Goal: Task Accomplishment & Management: Use online tool/utility

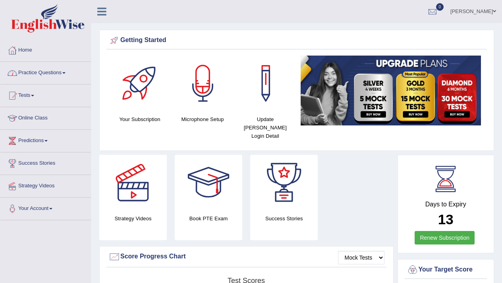
click at [68, 75] on link "Practice Questions" at bounding box center [45, 72] width 90 height 20
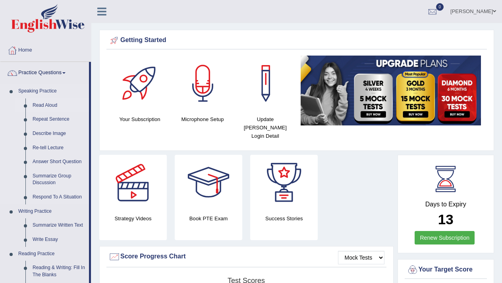
click at [51, 105] on link "Read Aloud" at bounding box center [59, 105] width 60 height 14
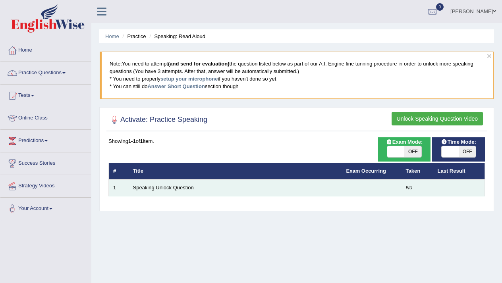
click at [149, 186] on link "Speaking Unlock Question" at bounding box center [163, 188] width 61 height 6
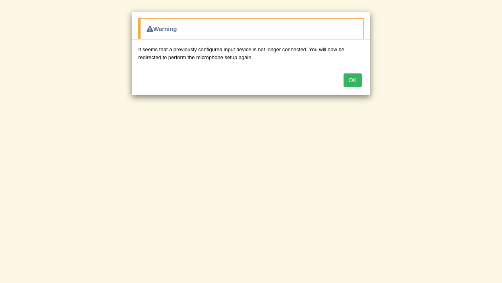
click at [352, 81] on button "OK" at bounding box center [352, 79] width 18 height 13
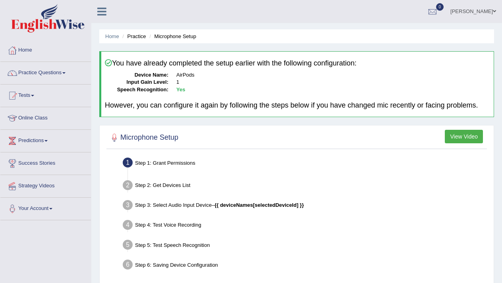
click at [181, 168] on div "Step 1: Grant Permissions" at bounding box center [304, 163] width 371 height 17
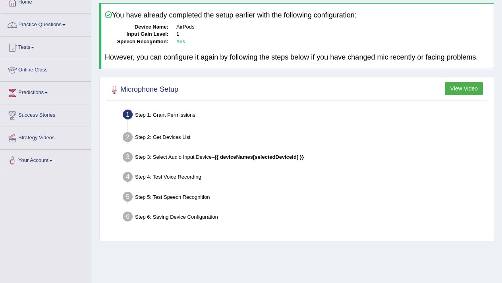
scroll to position [50, 0]
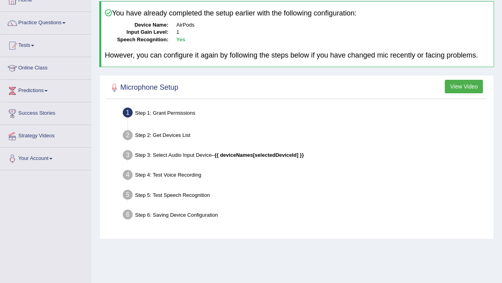
click at [180, 117] on div "Step 1: Grant Permissions" at bounding box center [304, 113] width 371 height 17
click at [188, 116] on div "Step 1: Grant Permissions" at bounding box center [304, 113] width 371 height 17
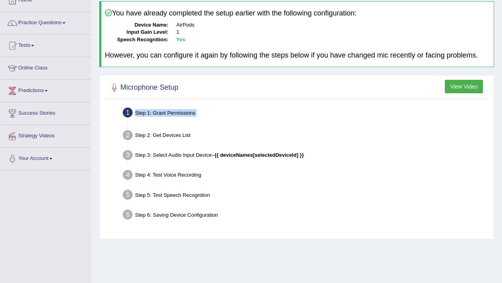
click at [176, 119] on div "Step 1: Grant Permissions" at bounding box center [304, 113] width 371 height 17
click at [329, 96] on div at bounding box center [296, 88] width 376 height 16
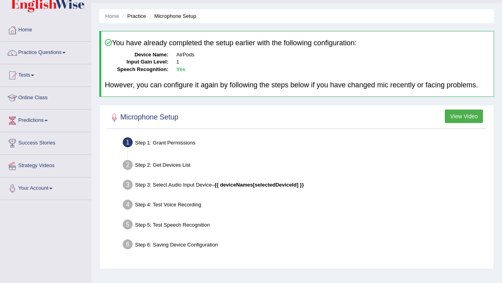
scroll to position [42, 0]
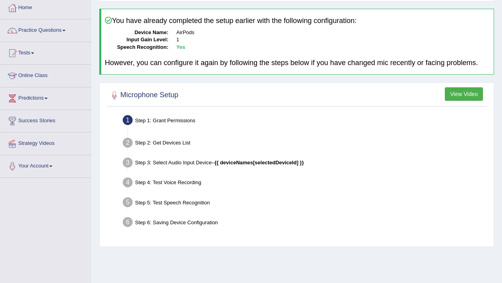
click at [177, 127] on div "Step 1: Grant Permissions" at bounding box center [304, 121] width 371 height 17
click at [162, 153] on div "Step 2: Get Devices List" at bounding box center [304, 143] width 371 height 17
click at [183, 127] on div "Step 1: Grant Permissions" at bounding box center [304, 121] width 371 height 17
click at [181, 146] on div "Step 2: Get Devices List" at bounding box center [304, 143] width 371 height 17
click at [169, 173] on div "Step 3: Select Audio Input Device – {{ deviceNames[selectedDeviceId] }}" at bounding box center [304, 163] width 371 height 17
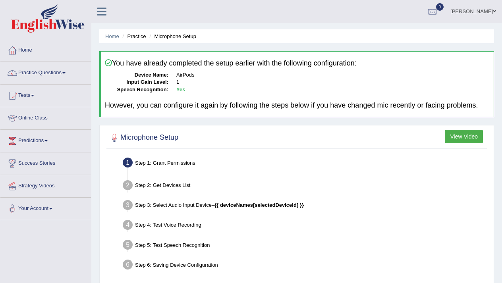
scroll to position [0, 0]
click at [33, 58] on link "Home" at bounding box center [45, 49] width 90 height 20
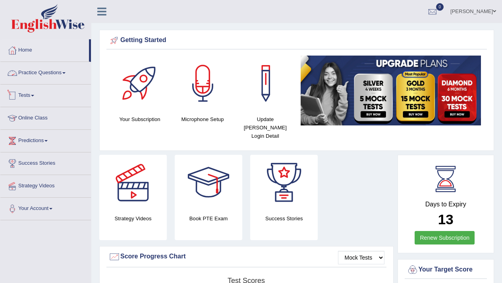
click at [59, 73] on link "Practice Questions" at bounding box center [45, 72] width 90 height 20
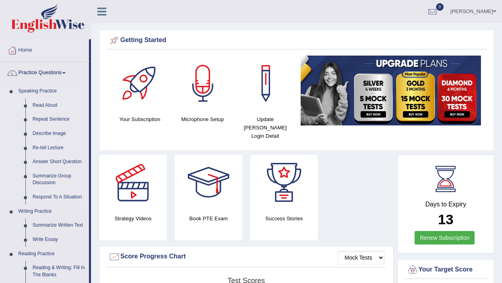
click at [52, 105] on link "Read Aloud" at bounding box center [59, 105] width 60 height 14
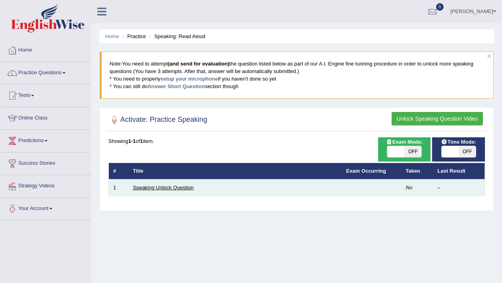
click at [154, 188] on link "Speaking Unlock Question" at bounding box center [163, 188] width 61 height 6
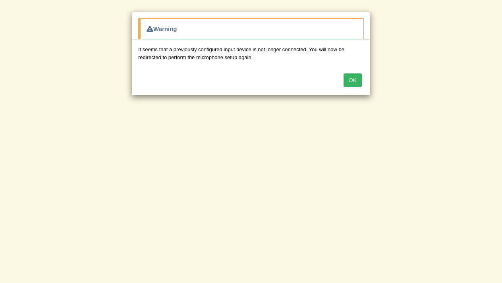
click at [351, 77] on button "OK" at bounding box center [352, 79] width 18 height 13
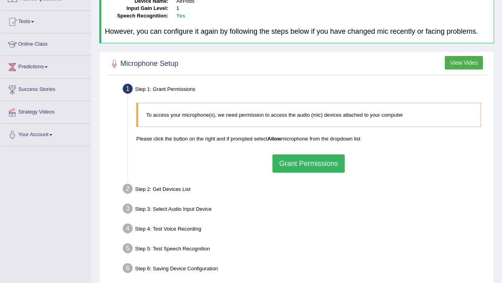
scroll to position [76, 0]
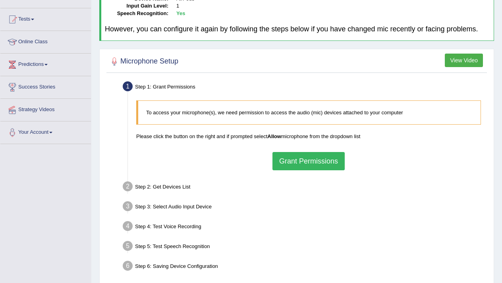
click at [285, 165] on button "Grant Permissions" at bounding box center [308, 161] width 72 height 18
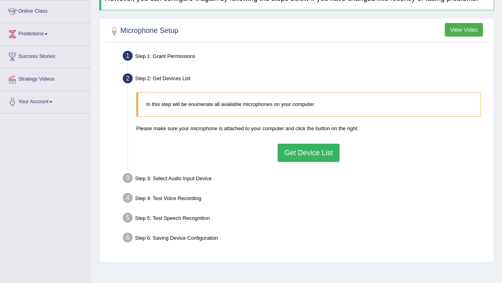
scroll to position [111, 0]
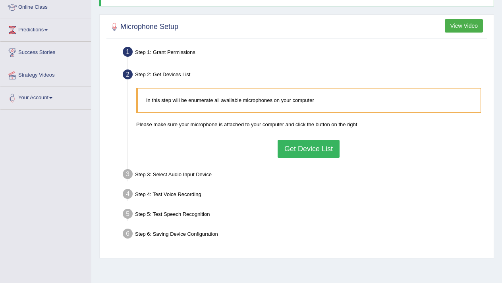
click at [291, 152] on button "Get Device List" at bounding box center [308, 149] width 62 height 18
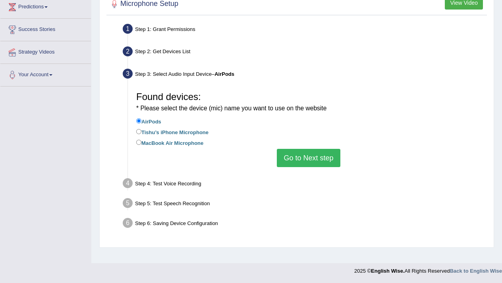
scroll to position [134, 0]
click at [305, 161] on button "Go to Next step" at bounding box center [308, 158] width 63 height 18
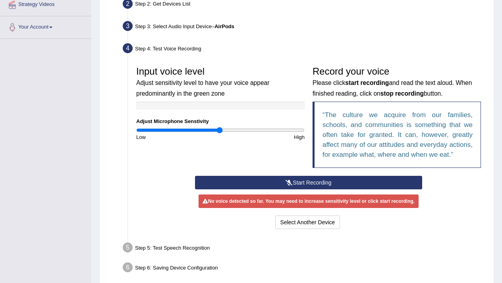
scroll to position [194, 0]
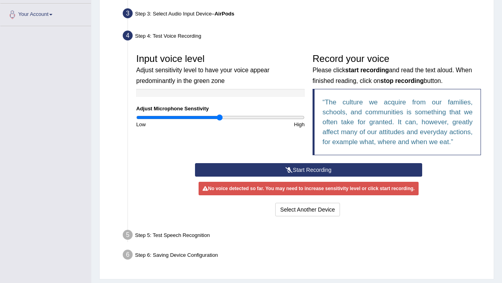
click at [322, 177] on button "Start Recording" at bounding box center [308, 169] width 227 height 13
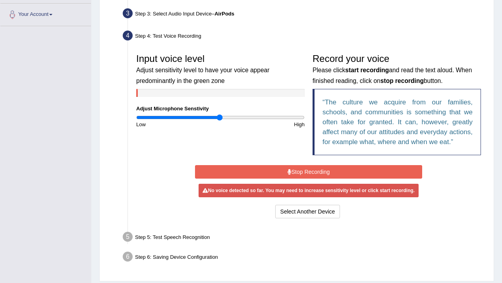
click at [322, 179] on button "Stop Recording" at bounding box center [308, 171] width 227 height 13
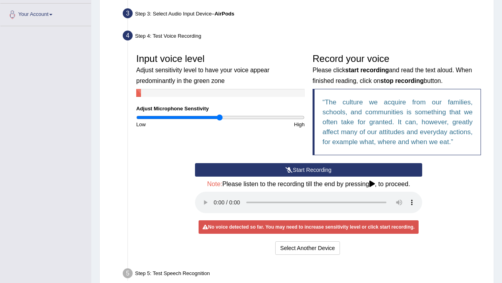
click at [295, 177] on button "Start Recording" at bounding box center [308, 169] width 227 height 13
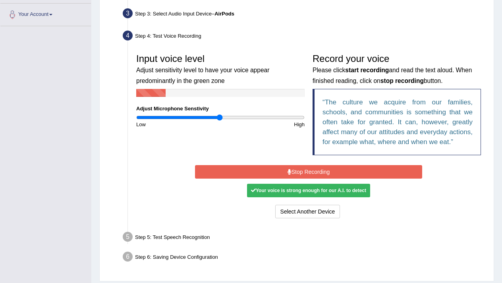
click at [295, 179] on button "Stop Recording" at bounding box center [308, 171] width 227 height 13
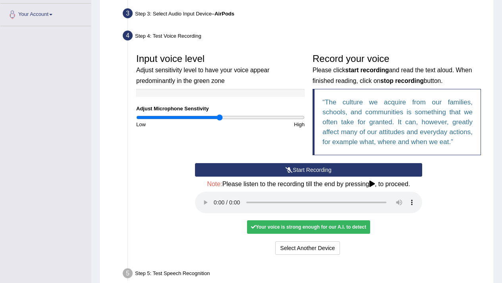
click at [215, 213] on audio at bounding box center [308, 202] width 227 height 21
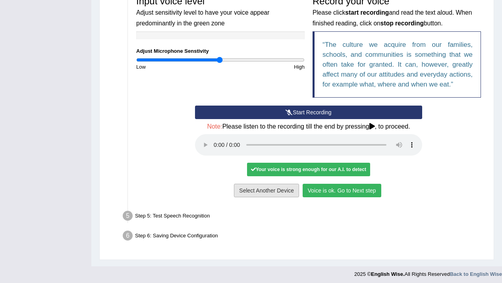
scroll to position [252, 0]
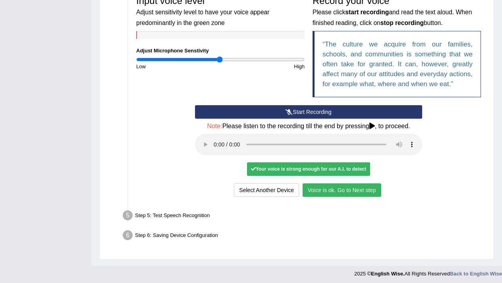
click at [341, 196] on button "Voice is ok. Go to Next step" at bounding box center [341, 189] width 79 height 13
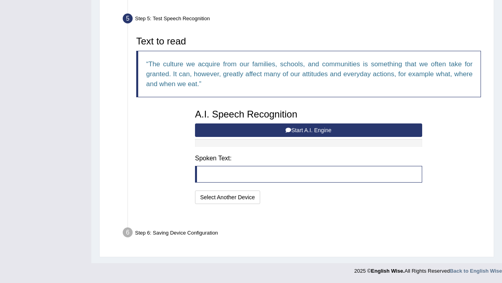
scroll to position [229, 0]
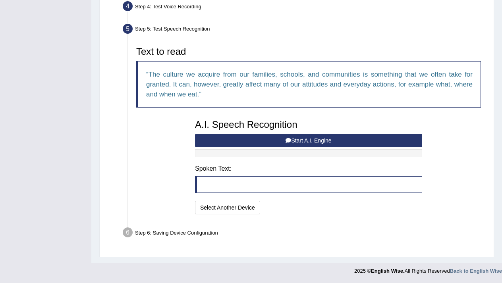
click at [325, 141] on button "Start A.I. Engine" at bounding box center [308, 140] width 227 height 13
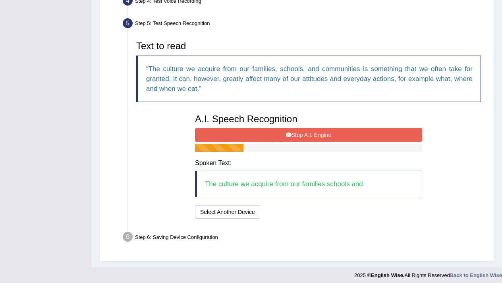
click at [325, 141] on button "Stop A.I. Engine" at bounding box center [308, 134] width 227 height 13
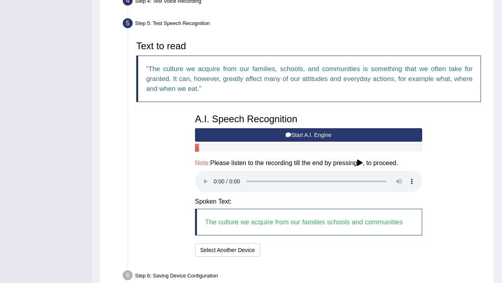
click at [214, 183] on audio at bounding box center [308, 181] width 227 height 21
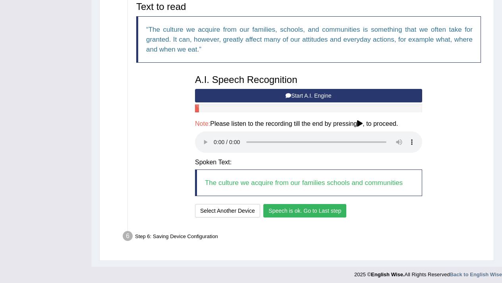
scroll to position [268, 0]
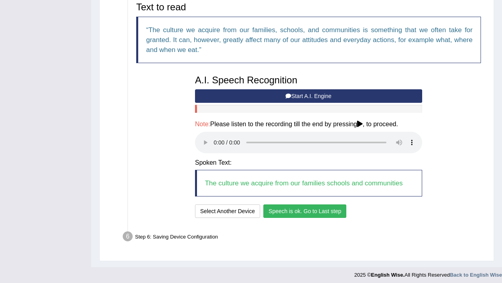
click at [307, 209] on button "Speech is ok. Go to Last step" at bounding box center [304, 210] width 83 height 13
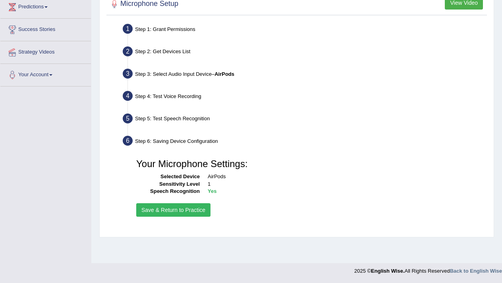
scroll to position [134, 0]
click at [179, 214] on button "Save & Return to Practice" at bounding box center [173, 209] width 74 height 13
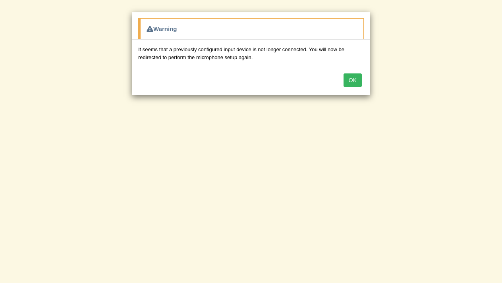
click at [354, 78] on button "OK" at bounding box center [352, 79] width 18 height 13
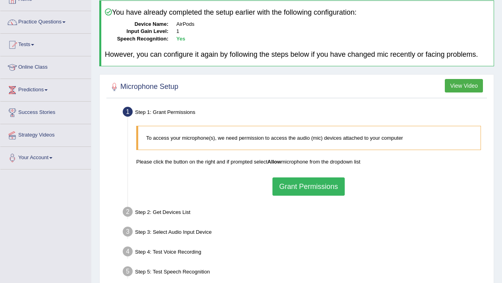
scroll to position [60, 0]
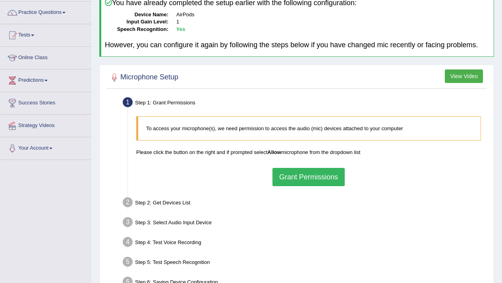
click at [306, 176] on button "Grant Permissions" at bounding box center [308, 177] width 72 height 18
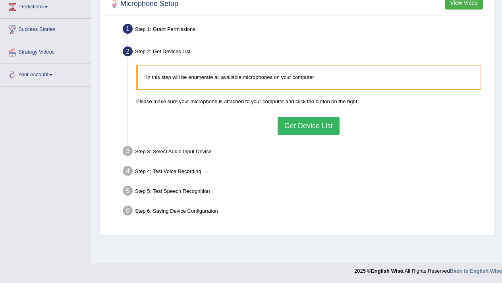
scroll to position [134, 0]
click at [296, 131] on button "Get Device List" at bounding box center [308, 126] width 62 height 18
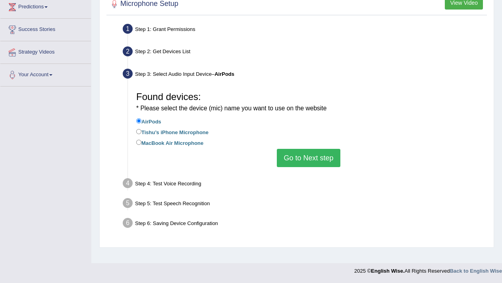
click at [297, 162] on button "Go to Next step" at bounding box center [308, 158] width 63 height 18
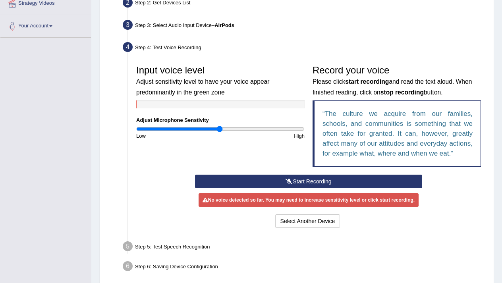
scroll to position [183, 0]
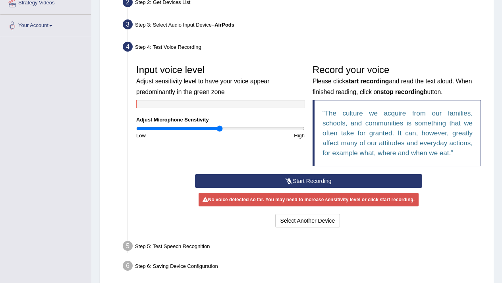
click at [302, 188] on button "Start Recording" at bounding box center [308, 180] width 227 height 13
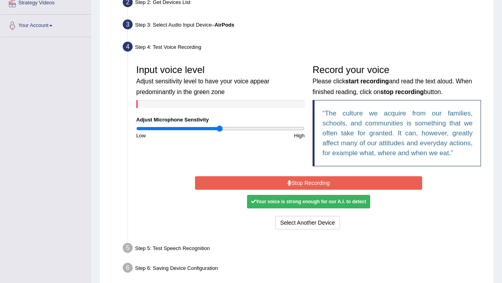
click at [302, 190] on button "Stop Recording" at bounding box center [308, 182] width 227 height 13
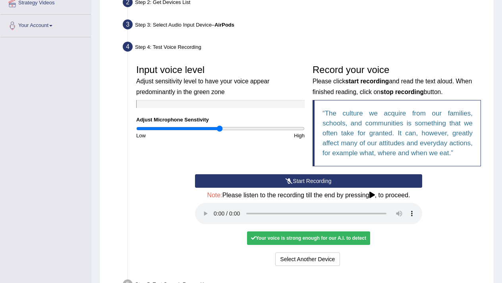
click at [214, 224] on audio at bounding box center [308, 213] width 227 height 21
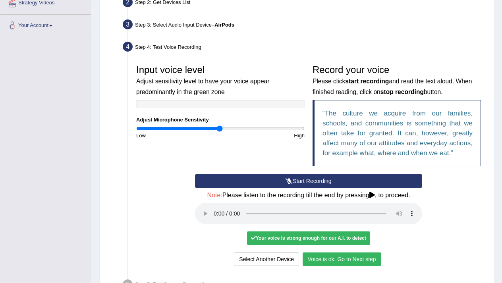
click at [327, 266] on button "Voice is ok. Go to Next step" at bounding box center [341, 258] width 79 height 13
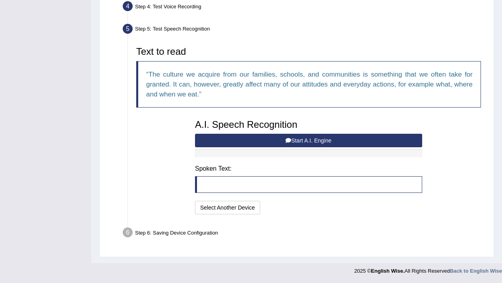
scroll to position [229, 0]
click at [314, 140] on button "Start A.I. Engine" at bounding box center [308, 140] width 227 height 13
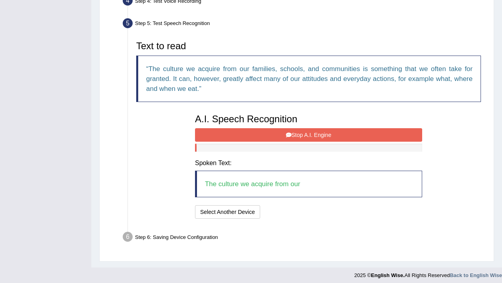
click at [314, 140] on button "Stop A.I. Engine" at bounding box center [308, 134] width 227 height 13
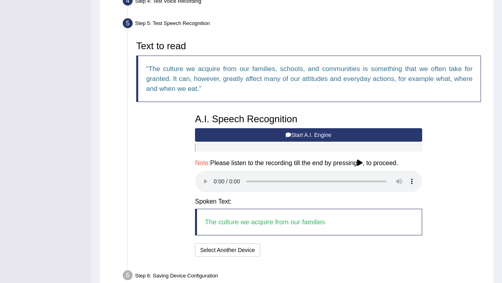
click at [214, 183] on audio at bounding box center [308, 181] width 227 height 21
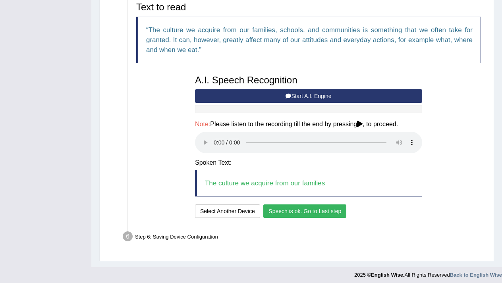
click at [277, 206] on button "Speech is ok. Go to Last step" at bounding box center [304, 210] width 83 height 13
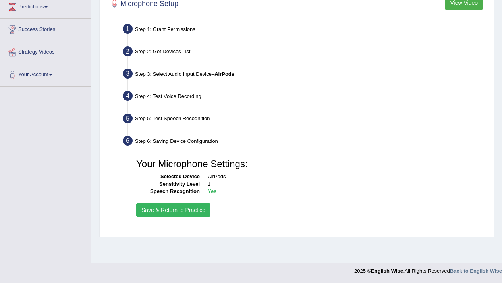
scroll to position [134, 0]
click at [179, 215] on button "Save & Return to Practice" at bounding box center [173, 209] width 74 height 13
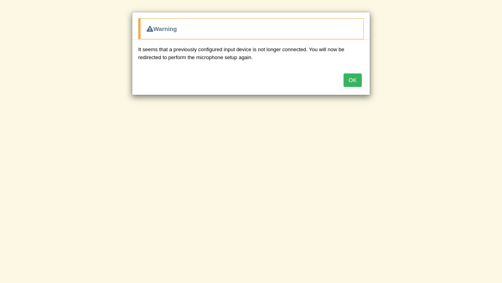
click at [357, 79] on button "OK" at bounding box center [352, 79] width 18 height 13
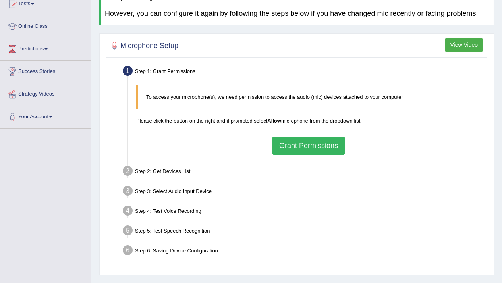
scroll to position [95, 0]
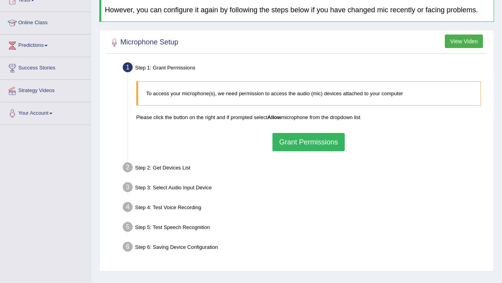
click at [311, 147] on button "Grant Permissions" at bounding box center [308, 142] width 72 height 18
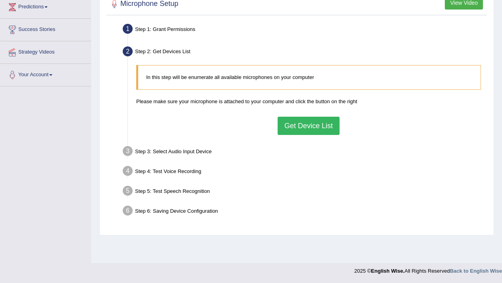
scroll to position [134, 0]
click at [293, 131] on button "Get Device List" at bounding box center [308, 126] width 62 height 18
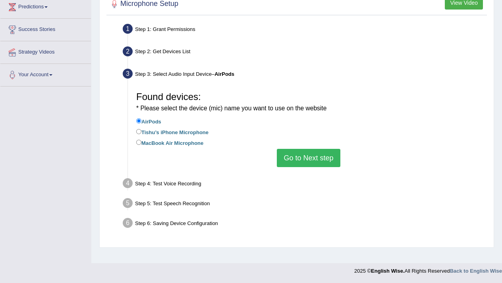
click at [137, 145] on input "MacBook Air Microphone" at bounding box center [138, 142] width 5 height 5
radio input "true"
click at [304, 158] on button "Go to Next step" at bounding box center [308, 158] width 63 height 18
click at [315, 162] on button "Go to Next step" at bounding box center [308, 158] width 63 height 18
click at [141, 135] on label "Tishu’s iPhone Microphone" at bounding box center [172, 131] width 72 height 9
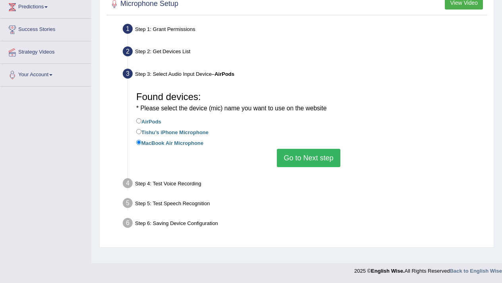
click at [141, 134] on input "Tishu’s iPhone Microphone" at bounding box center [138, 131] width 5 height 5
radio input "true"
click at [309, 156] on button "Go to Next step" at bounding box center [308, 158] width 63 height 18
click at [140, 123] on input "AirPods" at bounding box center [138, 120] width 5 height 5
radio input "true"
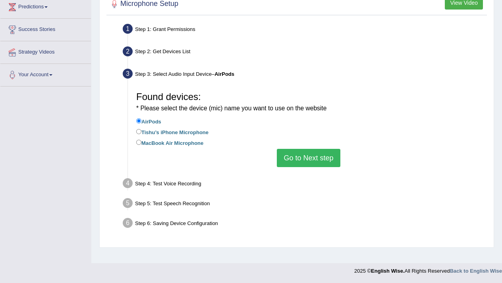
click at [304, 164] on button "Go to Next step" at bounding box center [308, 158] width 63 height 18
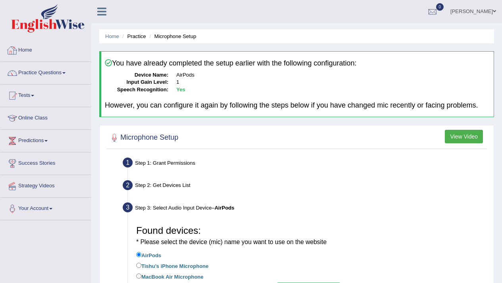
scroll to position [0, 0]
click at [29, 51] on link "Home" at bounding box center [45, 49] width 90 height 20
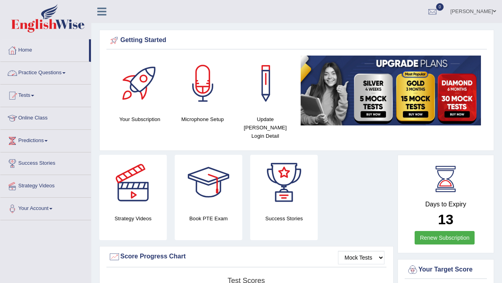
click at [52, 73] on link "Practice Questions" at bounding box center [45, 72] width 90 height 20
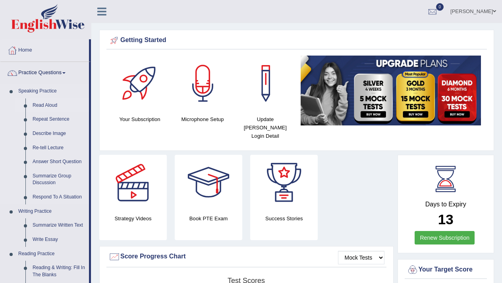
click at [52, 106] on link "Read Aloud" at bounding box center [59, 105] width 60 height 14
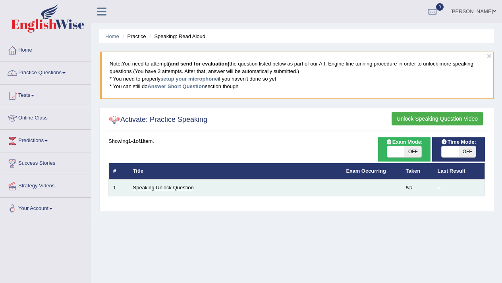
click at [160, 189] on link "Speaking Unlock Question" at bounding box center [163, 188] width 61 height 6
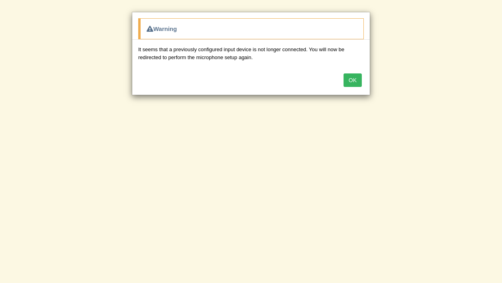
click at [352, 78] on button "OK" at bounding box center [352, 79] width 18 height 13
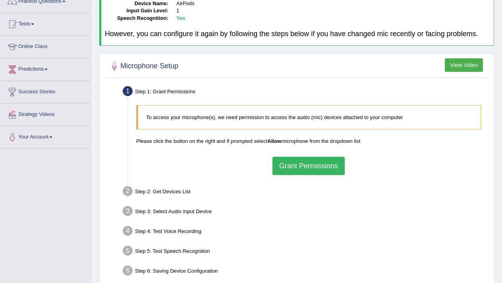
scroll to position [70, 0]
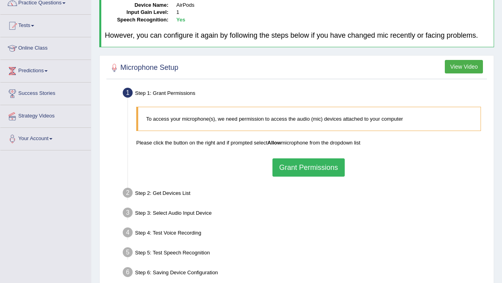
click at [308, 176] on button "Grant Permissions" at bounding box center [308, 167] width 72 height 18
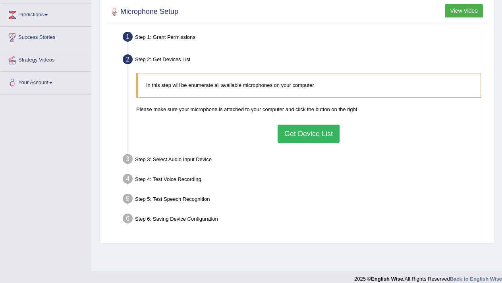
scroll to position [127, 0]
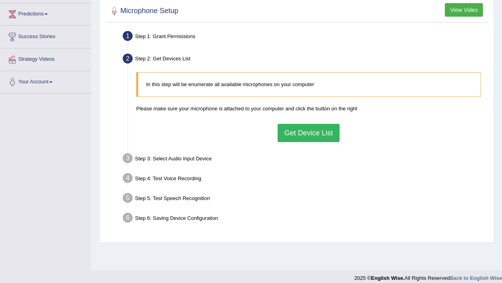
click at [286, 138] on button "Get Device List" at bounding box center [308, 133] width 62 height 18
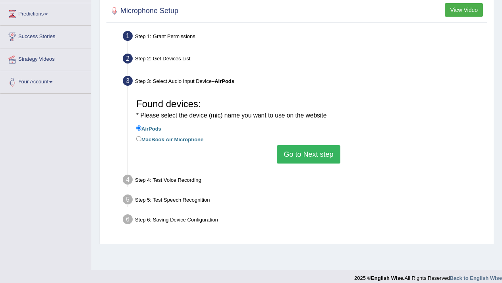
click at [302, 156] on button "Go to Next step" at bounding box center [308, 154] width 63 height 18
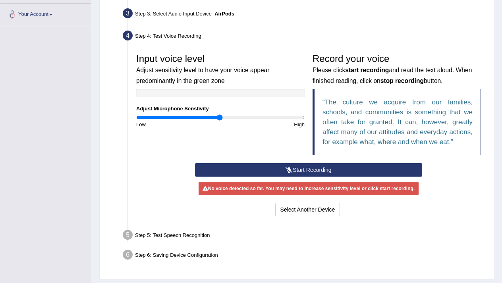
scroll to position [199, 0]
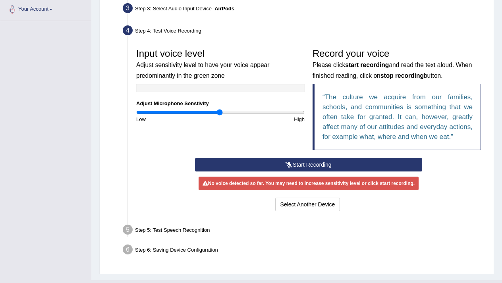
click at [289, 168] on icon at bounding box center [288, 165] width 7 height 6
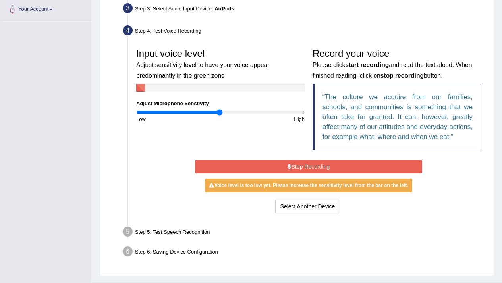
click at [294, 173] on button "Stop Recording" at bounding box center [308, 166] width 227 height 13
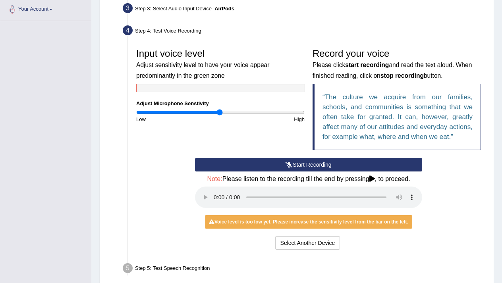
click at [315, 171] on button "Start Recording" at bounding box center [308, 164] width 227 height 13
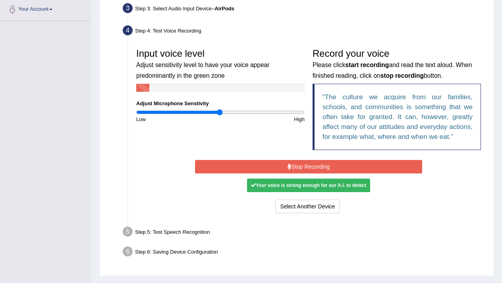
click at [314, 173] on button "Stop Recording" at bounding box center [308, 166] width 227 height 13
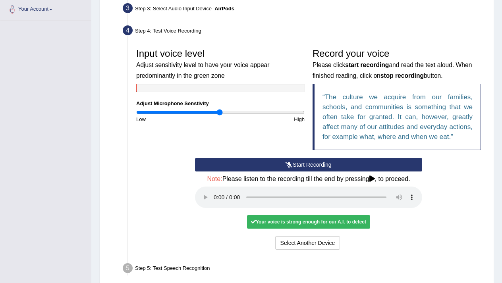
click at [215, 208] on audio at bounding box center [308, 197] width 227 height 21
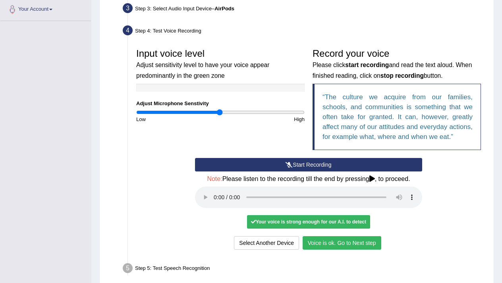
click at [344, 250] on button "Voice is ok. Go to Next step" at bounding box center [341, 242] width 79 height 13
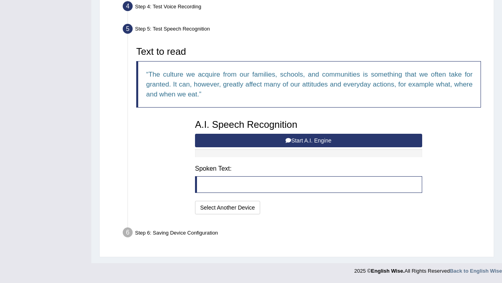
scroll to position [229, 0]
click at [304, 139] on button "Start A.I. Engine" at bounding box center [308, 140] width 227 height 13
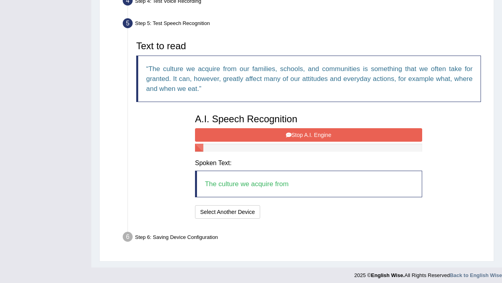
click at [304, 139] on button "Stop A.I. Engine" at bounding box center [308, 134] width 227 height 13
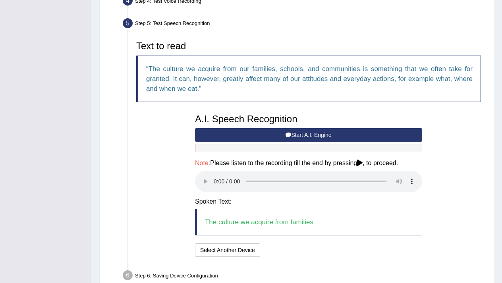
scroll to position [246, 0]
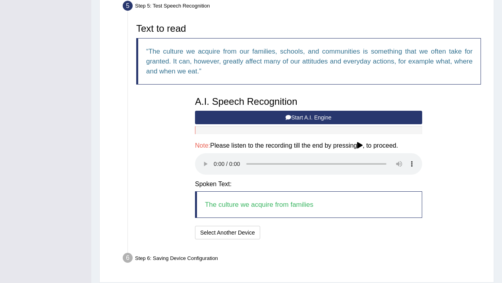
click at [214, 168] on audio at bounding box center [308, 163] width 227 height 21
click at [303, 227] on button "Speech is ok. Go to Last step" at bounding box center [304, 232] width 83 height 13
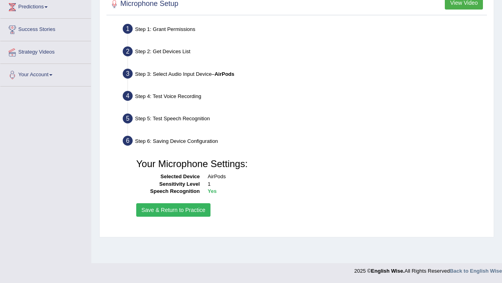
scroll to position [134, 0]
click at [175, 217] on button "Save & Return to Practice" at bounding box center [173, 209] width 74 height 13
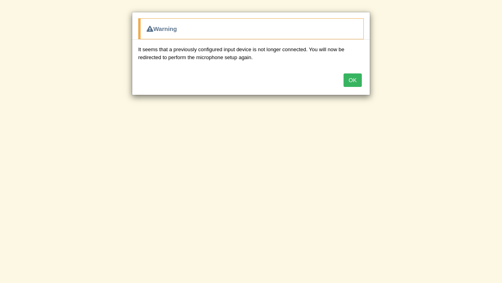
click at [352, 81] on button "OK" at bounding box center [352, 79] width 18 height 13
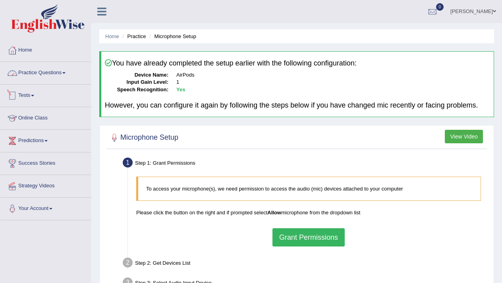
click at [36, 71] on link "Practice Questions" at bounding box center [45, 72] width 90 height 20
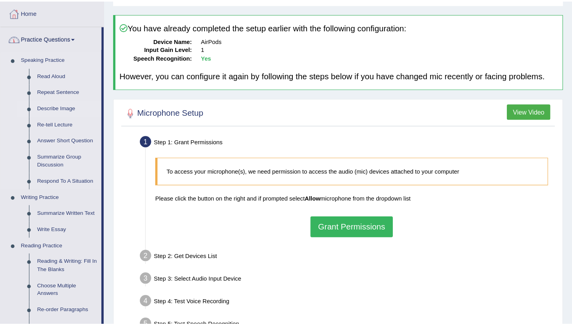
scroll to position [40, 0]
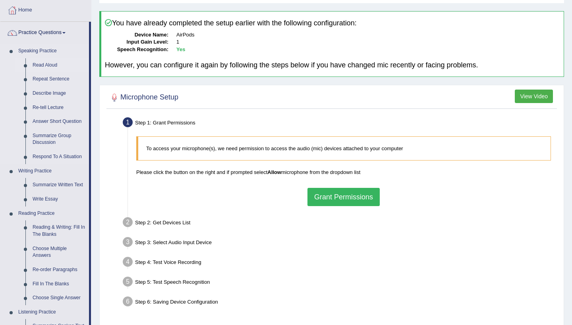
click at [53, 64] on link "Read Aloud" at bounding box center [59, 65] width 60 height 14
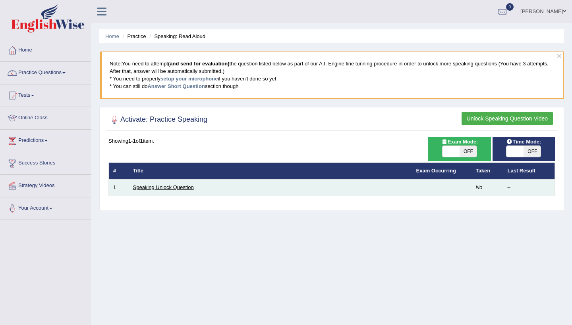
click at [179, 186] on link "Speaking Unlock Question" at bounding box center [163, 188] width 61 height 6
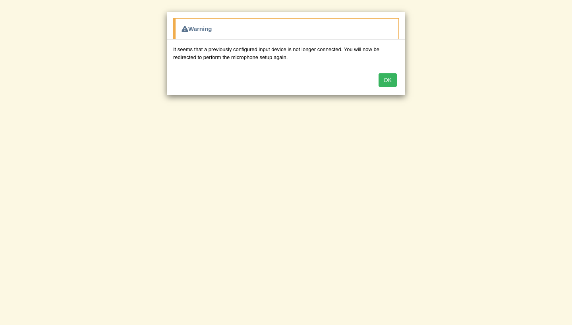
click at [384, 75] on button "OK" at bounding box center [387, 79] width 18 height 13
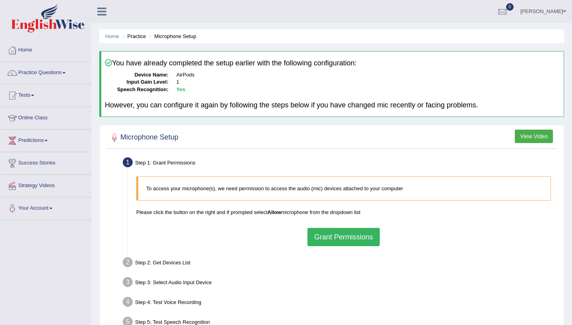
click at [357, 234] on button "Grant Permissions" at bounding box center [343, 237] width 72 height 18
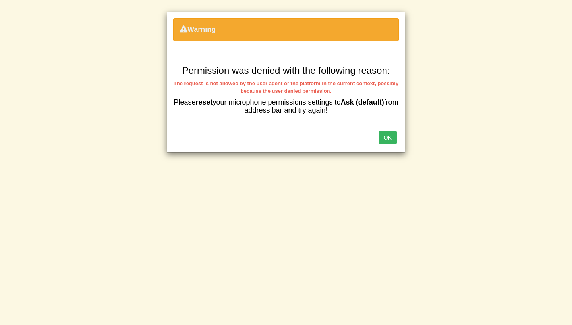
click at [393, 136] on button "OK" at bounding box center [387, 137] width 18 height 13
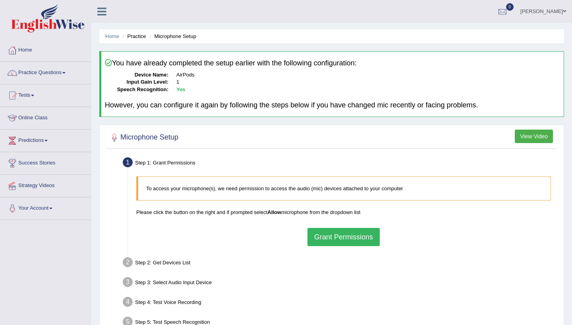
click at [337, 239] on button "Grant Permissions" at bounding box center [343, 237] width 72 height 18
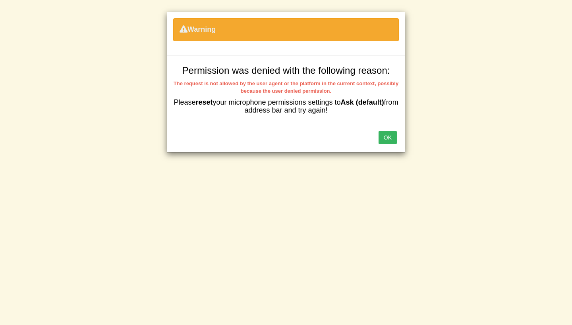
click at [387, 141] on button "OK" at bounding box center [387, 137] width 18 height 13
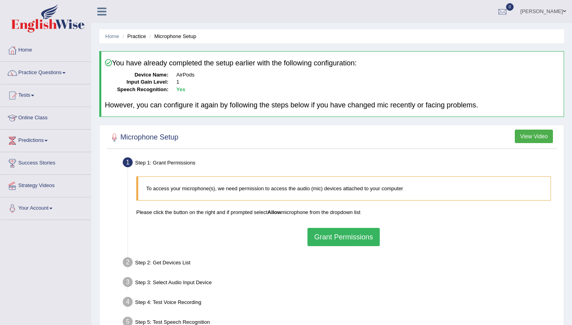
click at [195, 73] on dd "AirPods" at bounding box center [367, 75] width 383 height 8
click at [65, 73] on span at bounding box center [63, 73] width 3 height 2
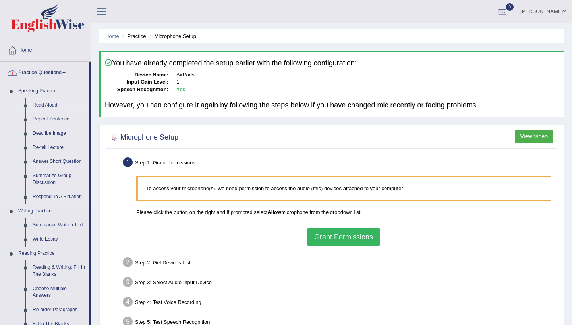
click at [50, 106] on link "Read Aloud" at bounding box center [59, 105] width 60 height 14
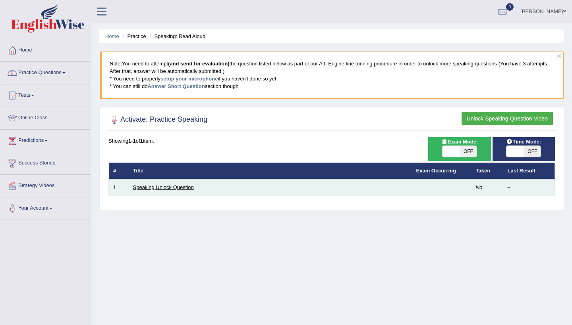
click at [160, 189] on link "Speaking Unlock Question" at bounding box center [163, 188] width 61 height 6
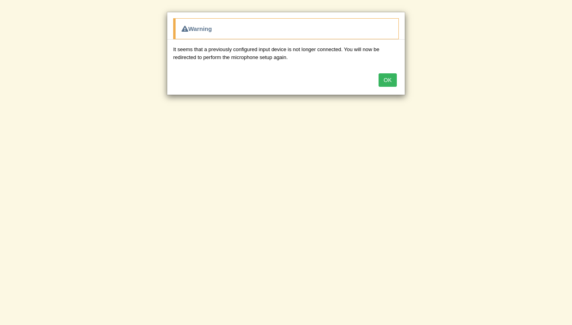
click at [386, 80] on button "OK" at bounding box center [387, 79] width 18 height 13
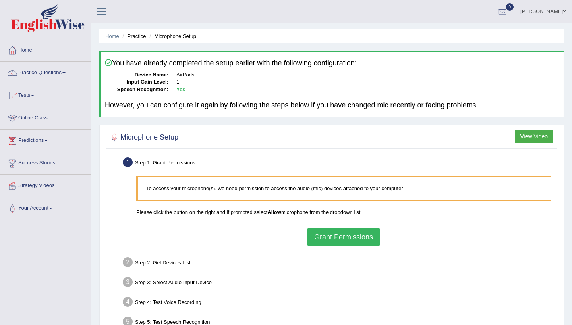
click at [181, 37] on li "Microphone Setup" at bounding box center [171, 37] width 49 height 8
click at [32, 50] on link "Home" at bounding box center [45, 49] width 90 height 20
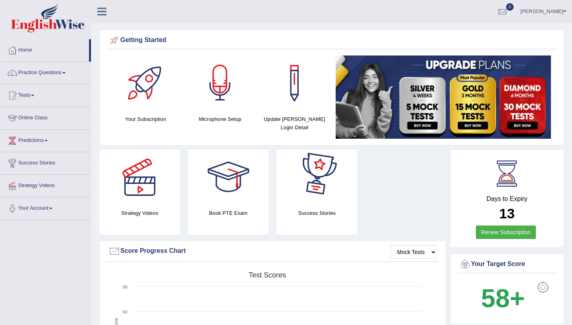
click at [214, 77] on div at bounding box center [220, 84] width 56 height 56
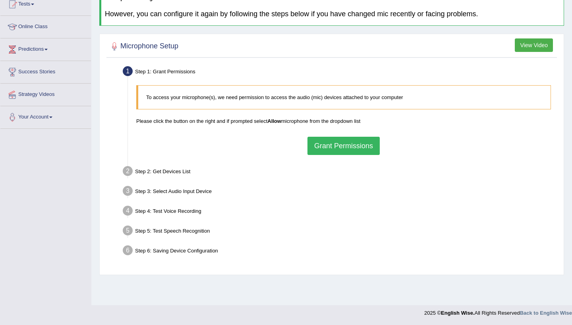
scroll to position [91, 0]
click at [320, 141] on button "Grant Permissions" at bounding box center [343, 146] width 72 height 18
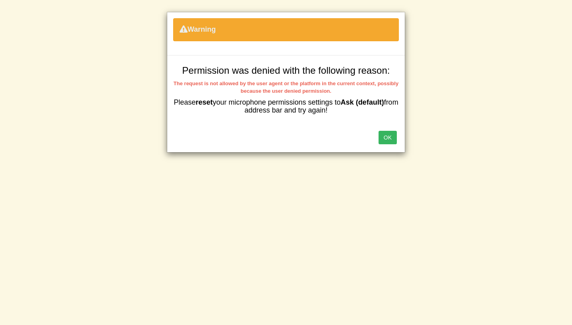
click at [389, 135] on button "OK" at bounding box center [387, 137] width 18 height 13
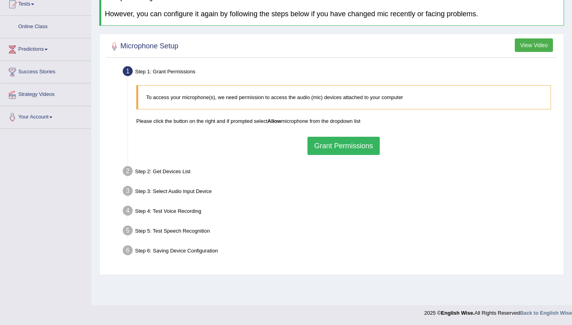
scroll to position [225, 0]
click at [307, 155] on button "Grant Permissions" at bounding box center [343, 146] width 72 height 18
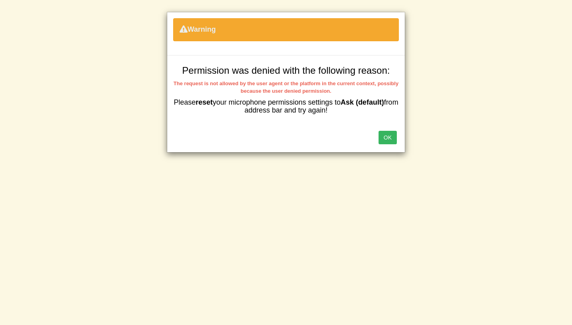
click at [390, 137] on button "OK" at bounding box center [387, 137] width 18 height 13
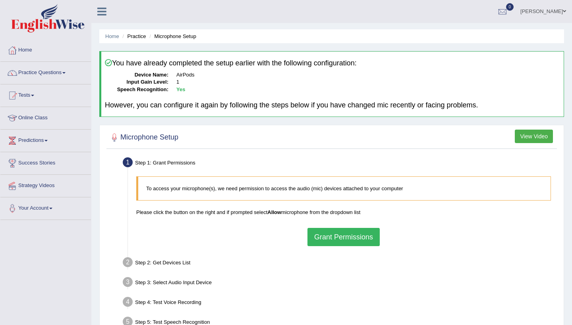
scroll to position [91, 0]
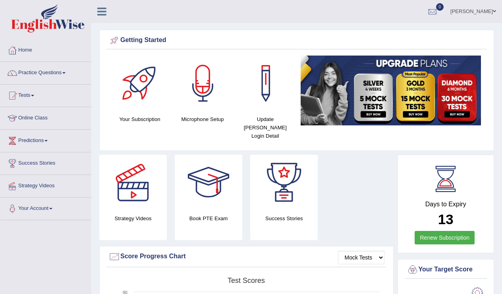
click at [206, 79] on div at bounding box center [203, 84] width 56 height 56
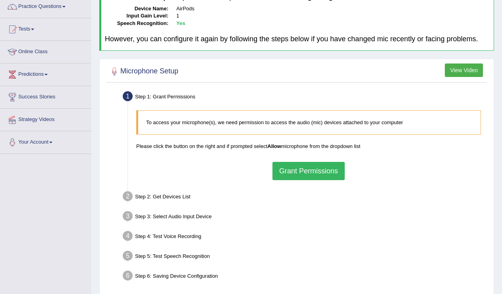
scroll to position [74, 0]
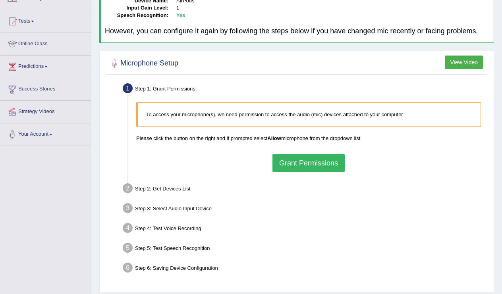
click at [297, 169] on button "Grant Permissions" at bounding box center [308, 163] width 72 height 18
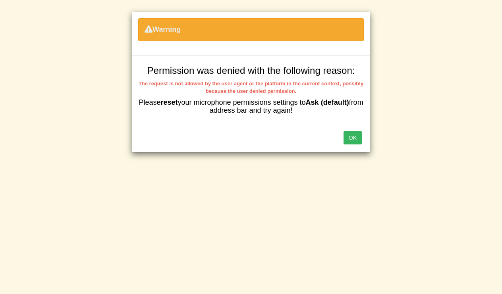
click at [357, 137] on button "OK" at bounding box center [352, 137] width 18 height 13
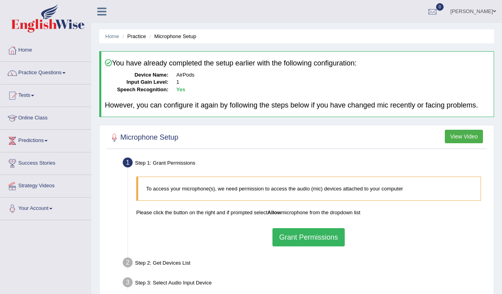
scroll to position [74, 0]
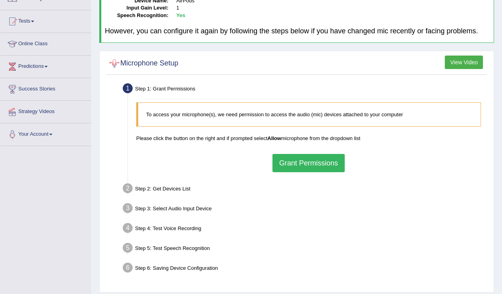
click at [112, 68] on div at bounding box center [114, 64] width 12 height 12
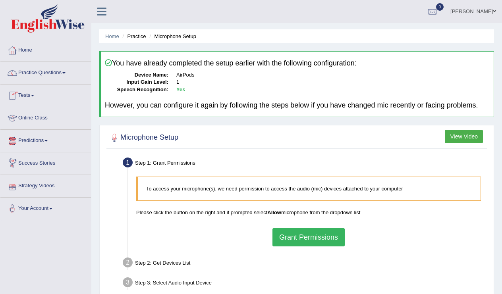
scroll to position [0, 0]
click at [32, 52] on link "Home" at bounding box center [45, 49] width 90 height 20
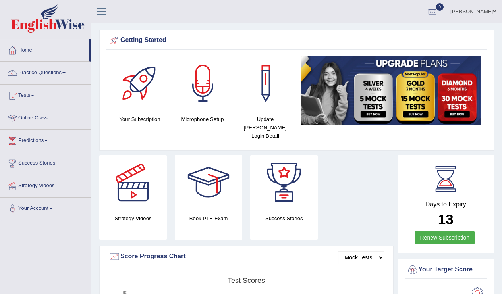
click at [202, 74] on div at bounding box center [203, 84] width 56 height 56
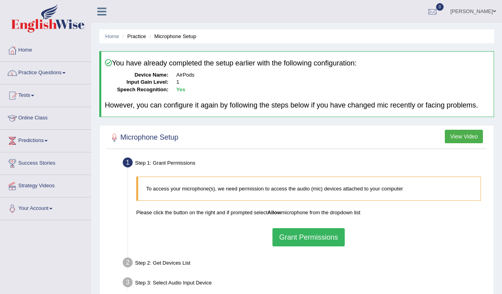
click at [493, 10] on span at bounding box center [494, 11] width 3 height 5
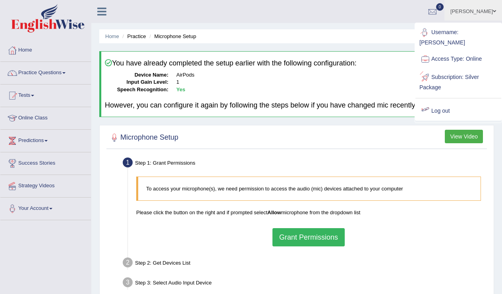
click at [337, 137] on div at bounding box center [296, 138] width 376 height 16
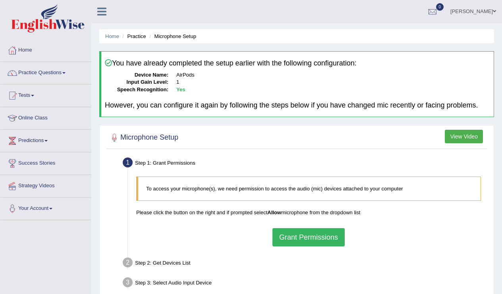
click at [493, 11] on span at bounding box center [494, 11] width 3 height 5
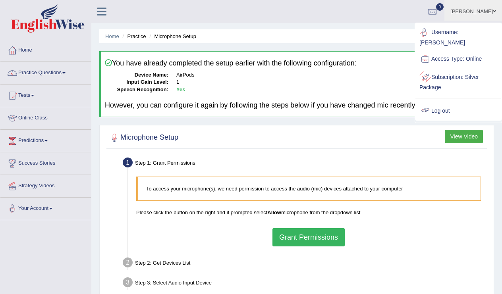
click at [443, 102] on link "Log out" at bounding box center [458, 111] width 86 height 18
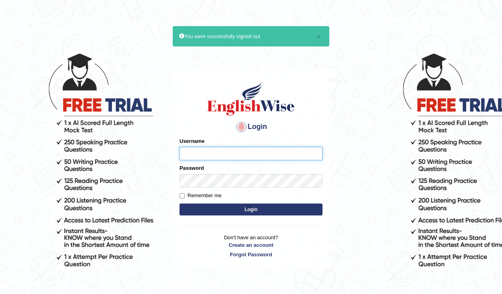
type input "Tishu"
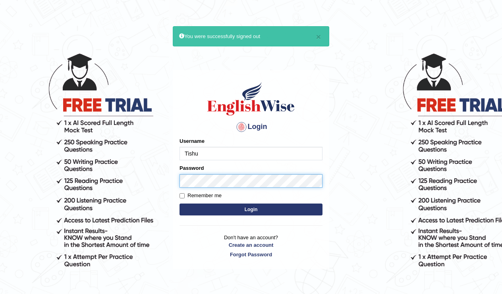
click at [251, 209] on button "Login" at bounding box center [250, 210] width 143 height 12
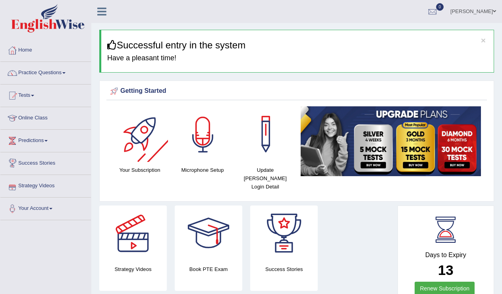
click at [204, 129] on div at bounding box center [203, 134] width 56 height 56
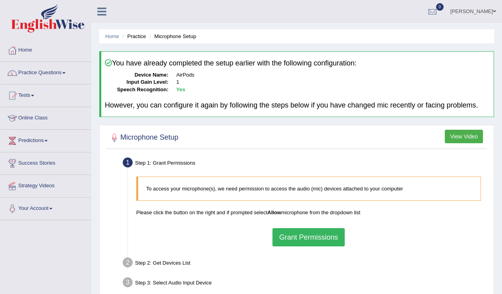
click at [319, 241] on button "Grant Permissions" at bounding box center [308, 237] width 72 height 18
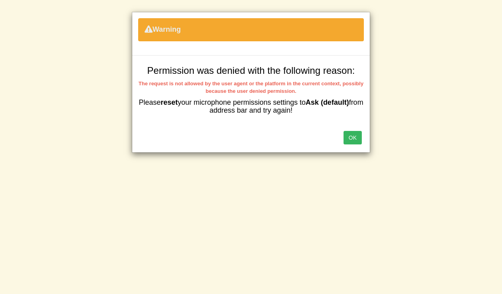
click at [355, 133] on button "OK" at bounding box center [352, 137] width 18 height 13
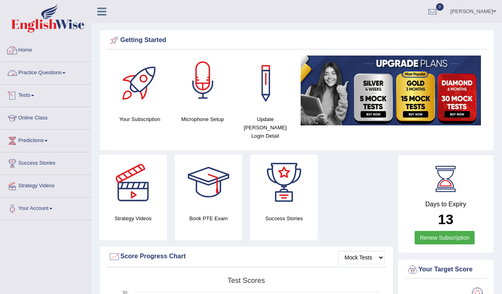
click at [210, 73] on div at bounding box center [203, 84] width 56 height 56
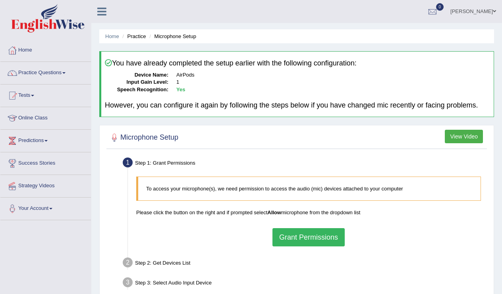
click at [141, 35] on li "Practice" at bounding box center [132, 37] width 25 height 8
click at [173, 36] on li "Microphone Setup" at bounding box center [171, 37] width 49 height 8
click at [320, 246] on button "Grant Permissions" at bounding box center [308, 237] width 72 height 18
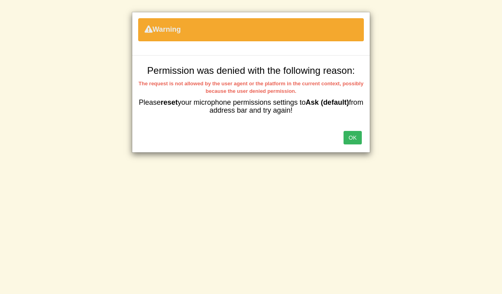
click at [355, 131] on button "OK" at bounding box center [352, 137] width 18 height 13
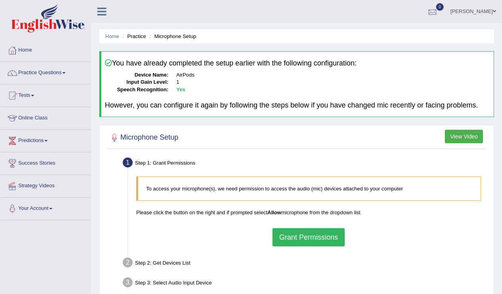
click at [438, 10] on div at bounding box center [432, 12] width 12 height 12
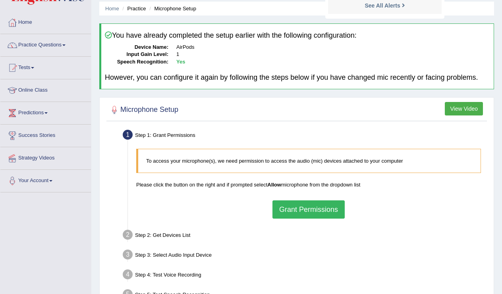
scroll to position [11, 0]
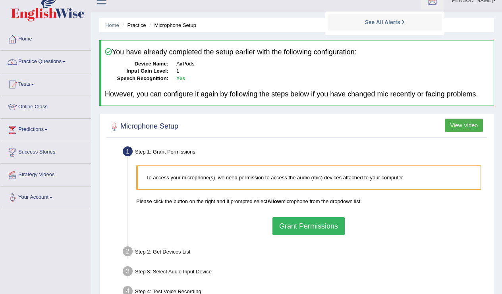
click at [37, 198] on link "Your Account" at bounding box center [45, 197] width 90 height 20
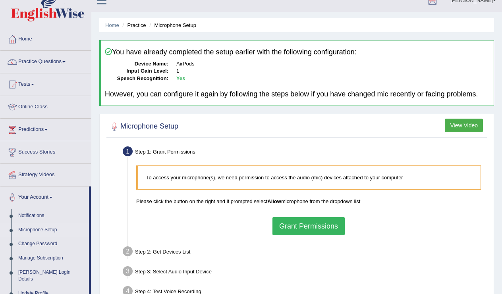
click at [46, 229] on link "Microphone Setup" at bounding box center [52, 230] width 74 height 14
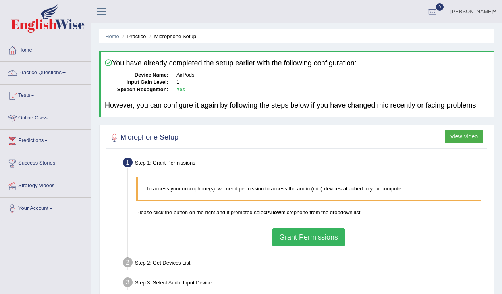
click at [56, 206] on link "Your Account" at bounding box center [45, 208] width 90 height 20
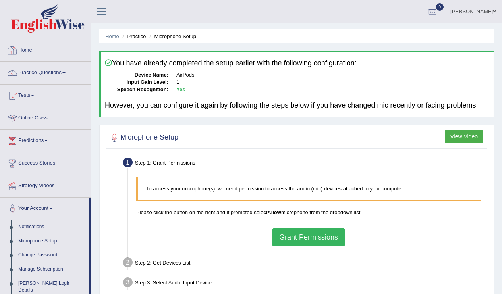
click at [25, 50] on link "Home" at bounding box center [45, 49] width 90 height 20
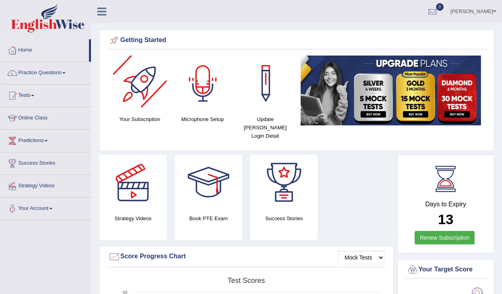
click at [139, 82] on div at bounding box center [140, 84] width 56 height 56
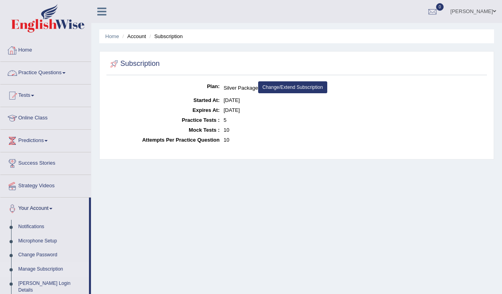
click at [29, 50] on link "Home" at bounding box center [45, 49] width 90 height 20
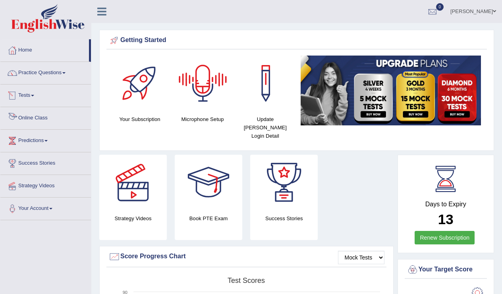
click at [37, 118] on link "Online Class" at bounding box center [45, 117] width 90 height 20
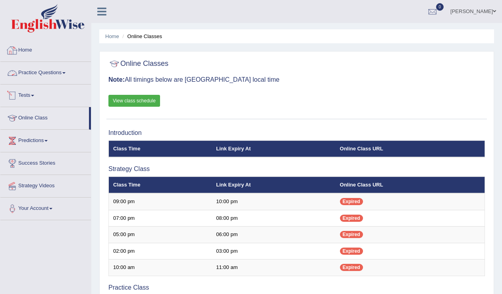
click at [32, 52] on link "Home" at bounding box center [45, 49] width 90 height 20
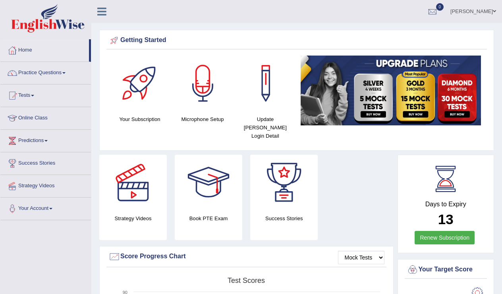
click at [209, 90] on div at bounding box center [203, 84] width 56 height 56
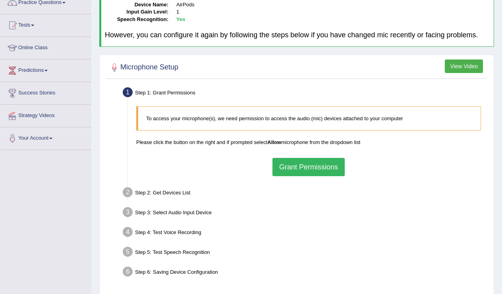
scroll to position [116, 0]
